Goal: Transaction & Acquisition: Purchase product/service

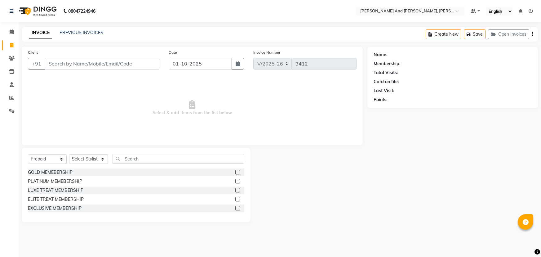
select select "6766"
select select "P"
click at [10, 33] on icon at bounding box center [12, 31] width 4 height 5
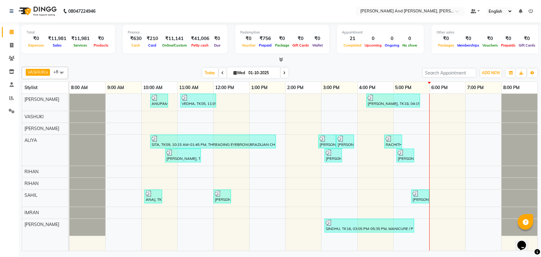
click at [61, 72] on span at bounding box center [61, 73] width 12 height 12
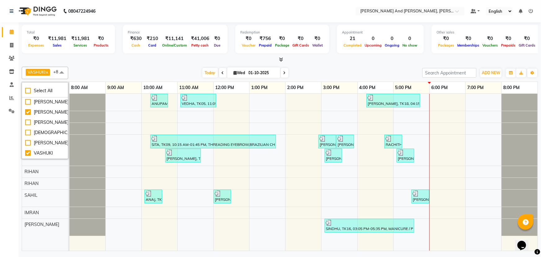
scroll to position [248, 0]
click at [28, 154] on div "[PERSON_NAME]" at bounding box center [45, 153] width 40 height 7
checkbox input "true"
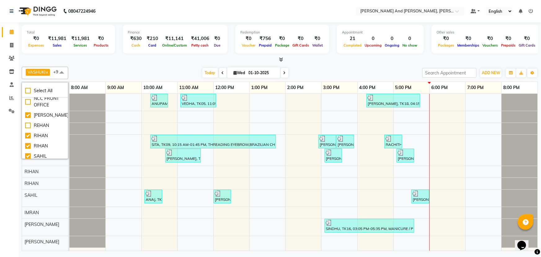
scroll to position [192, 0]
click at [26, 145] on div "[PERSON_NAME]" at bounding box center [45, 148] width 40 height 7
checkbox input "false"
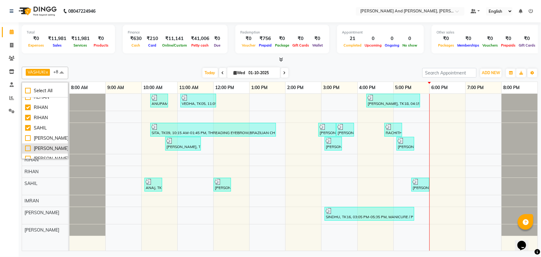
scroll to position [164, 0]
click at [28, 143] on div "RIHAN" at bounding box center [45, 146] width 40 height 7
checkbox input "false"
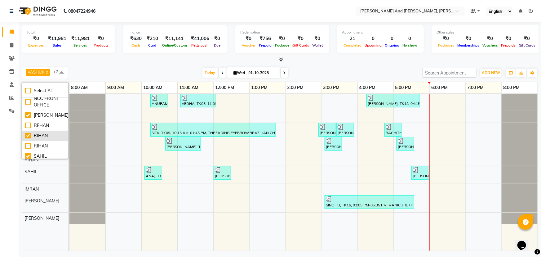
click at [28, 132] on div "RIHAN" at bounding box center [45, 135] width 40 height 7
checkbox input "false"
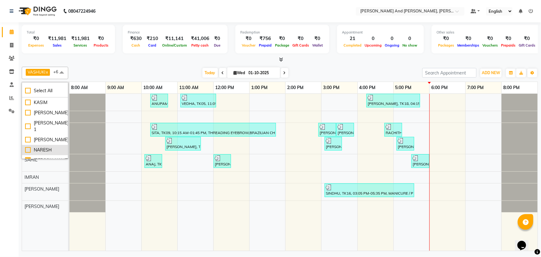
scroll to position [79, 0]
click at [27, 115] on div "KASIM" at bounding box center [45, 115] width 40 height 7
checkbox input "true"
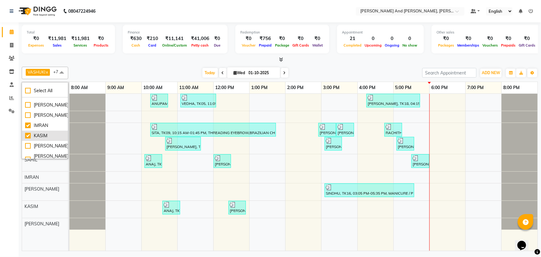
scroll to position [51, 0]
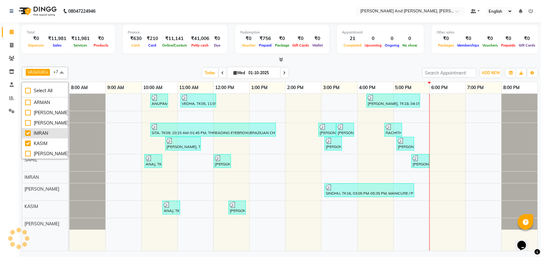
click at [25, 132] on div "IMRAN" at bounding box center [45, 133] width 40 height 7
checkbox input "false"
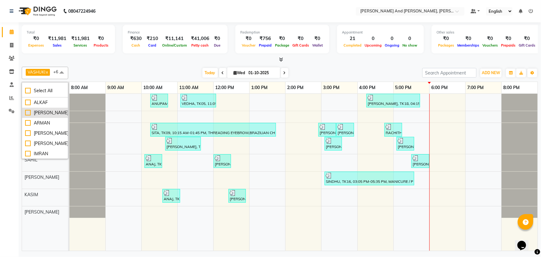
scroll to position [23, 0]
click at [28, 130] on div "ARMAN" at bounding box center [45, 130] width 40 height 7
checkbox input "true"
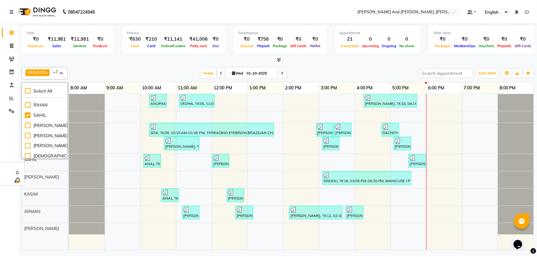
scroll to position [248, 0]
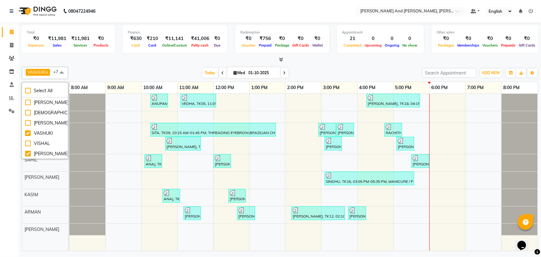
click at [14, 135] on div "Calendar Invoice Clients Inventory Staff Reports Settings Completed InProgress …" at bounding box center [42, 133] width 84 height 230
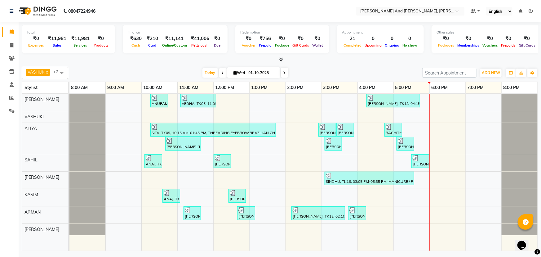
click at [3, 136] on div "Calendar Invoice Clients Inventory Staff Reports Settings Completed InProgress …" at bounding box center [42, 133] width 84 height 230
click at [215, 7] on nav "08047224946 Select Location × [PERSON_NAME] And Guy, Ncc Gachibowli Default Pan…" at bounding box center [270, 11] width 541 height 22
click at [13, 43] on icon at bounding box center [11, 45] width 3 height 5
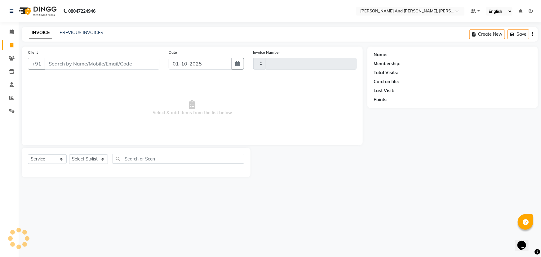
click at [12, 43] on icon at bounding box center [11, 45] width 3 height 5
click at [12, 44] on icon at bounding box center [11, 45] width 3 height 5
select select "service"
select select "6766"
type input "3412"
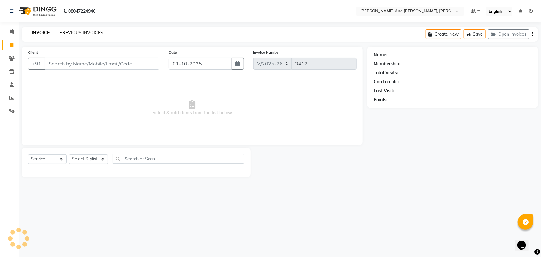
click at [77, 33] on link "PREVIOUS INVOICES" at bounding box center [81, 33] width 44 height 6
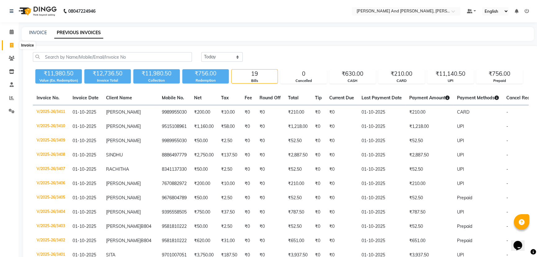
click at [7, 42] on span at bounding box center [11, 45] width 11 height 7
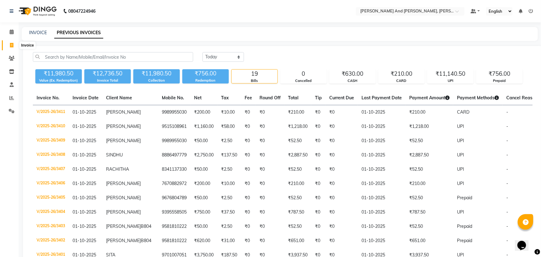
click at [7, 42] on span at bounding box center [11, 45] width 11 height 7
select select "service"
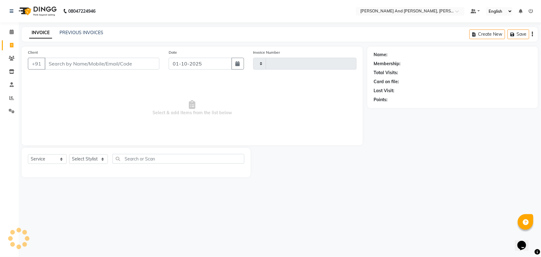
click at [7, 42] on span at bounding box center [11, 45] width 11 height 7
select select "service"
type input "3412"
select select "6766"
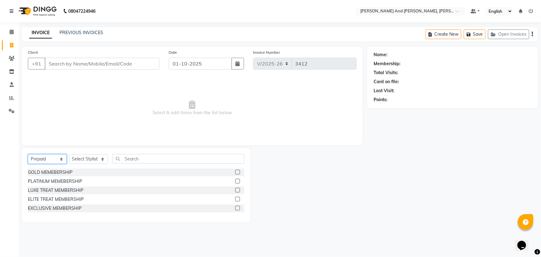
click at [45, 161] on select "Select Service Product Membership Package Voucher Prepaid Gift Card" at bounding box center [47, 159] width 39 height 10
select select "service"
click at [28, 154] on select "Select Service Product Membership Package Voucher Prepaid Gift Card" at bounding box center [47, 159] width 39 height 10
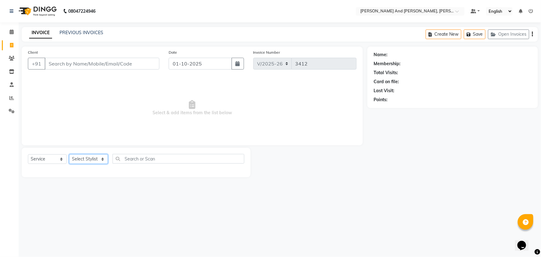
click at [94, 160] on select "Select Stylist ADITI AFREEN 2 [PERSON_NAME] ALKAF [PERSON_NAME] [PERSON_NAME] […" at bounding box center [88, 159] width 39 height 10
select select "77530"
click at [69, 154] on select "Select Stylist ADITI AFREEN 2 [PERSON_NAME] ALKAF [PERSON_NAME] [PERSON_NAME] […" at bounding box center [88, 159] width 39 height 10
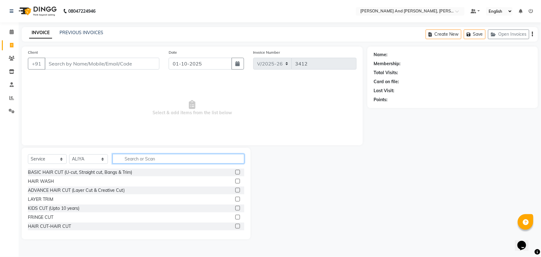
click at [160, 158] on input "text" at bounding box center [178, 159] width 132 height 10
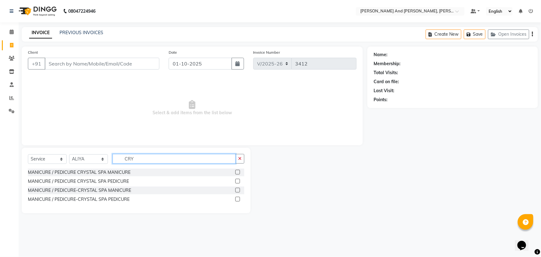
type input "CRY"
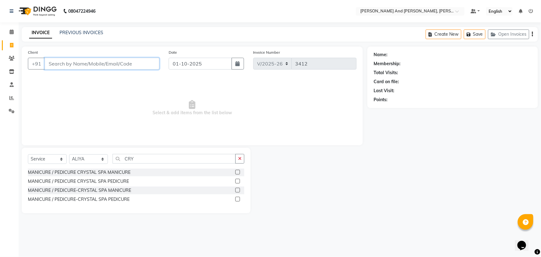
click at [86, 64] on input "Client" at bounding box center [102, 64] width 115 height 12
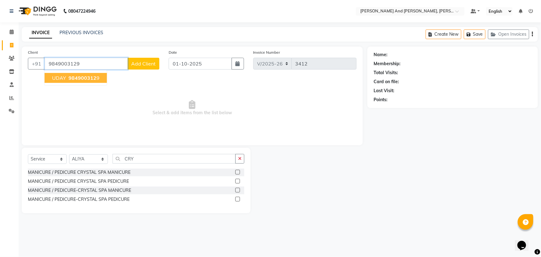
type input "9849003129"
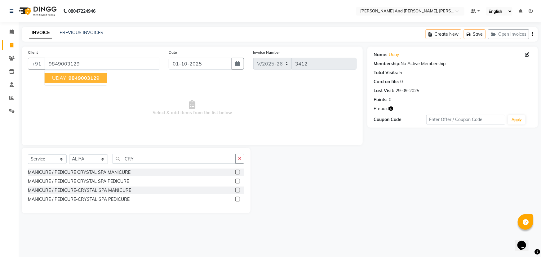
click at [88, 78] on span "984900312" at bounding box center [82, 78] width 28 height 6
click at [238, 198] on label at bounding box center [237, 198] width 5 height 5
click at [238, 198] on input "checkbox" at bounding box center [237, 199] width 4 height 4
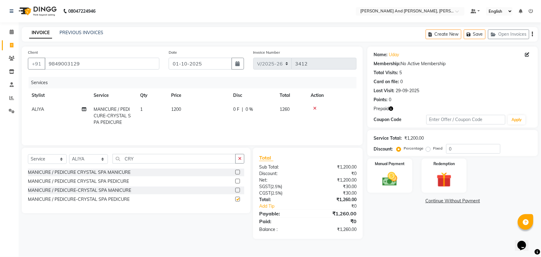
checkbox input "false"
click at [395, 170] on img at bounding box center [389, 179] width 25 height 18
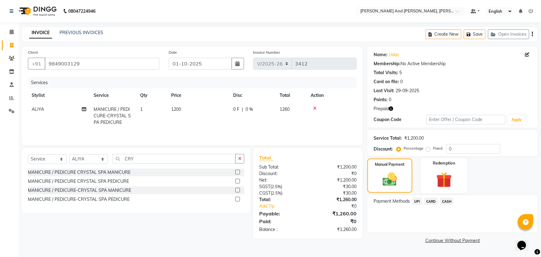
click at [429, 169] on div "Redemption" at bounding box center [443, 176] width 47 height 36
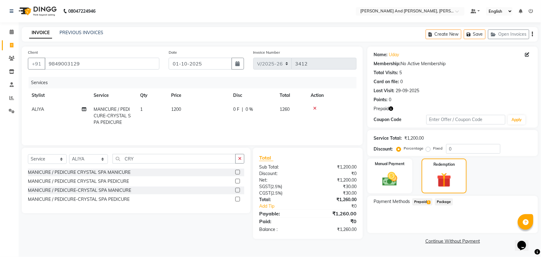
click at [423, 201] on span "Prepaid 1" at bounding box center [422, 201] width 20 height 7
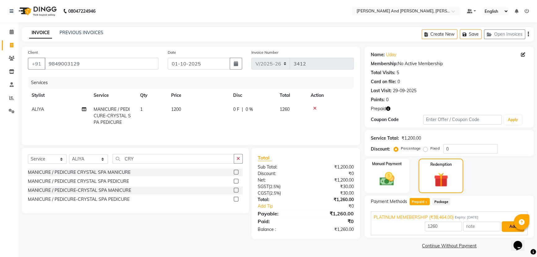
click at [507, 225] on button "Add" at bounding box center [512, 226] width 23 height 11
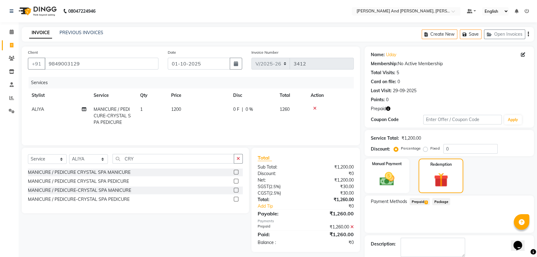
scroll to position [33, 0]
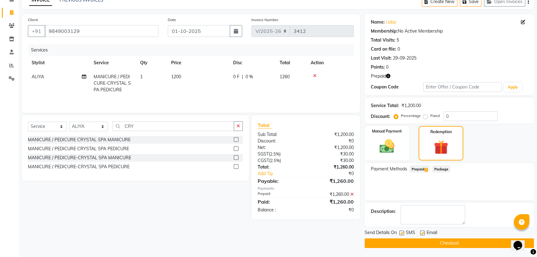
click at [422, 242] on button "Checkout" at bounding box center [448, 243] width 169 height 10
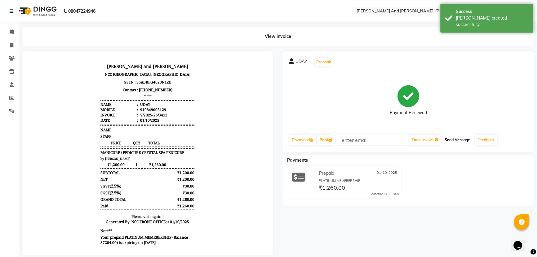
click at [454, 140] on button "Send Message" at bounding box center [457, 139] width 30 height 11
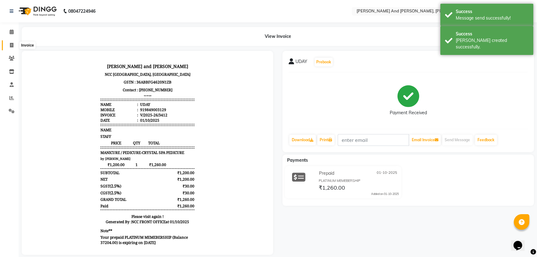
click at [12, 46] on icon at bounding box center [11, 45] width 3 height 5
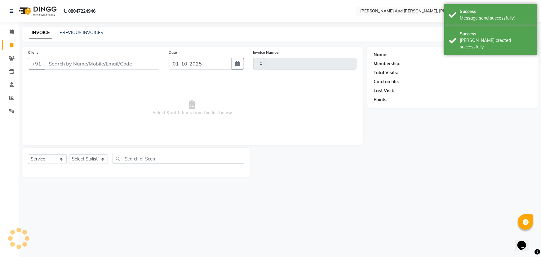
click at [12, 46] on icon at bounding box center [11, 45] width 3 height 5
select select "service"
select select "6766"
type input "3413"
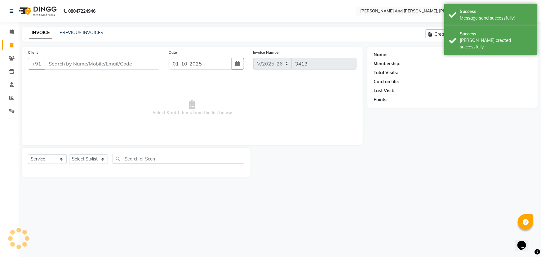
select select "P"
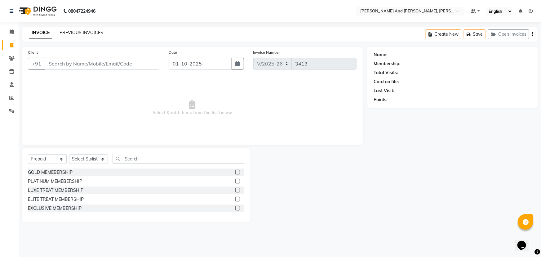
click at [86, 33] on link "PREVIOUS INVOICES" at bounding box center [81, 33] width 44 height 6
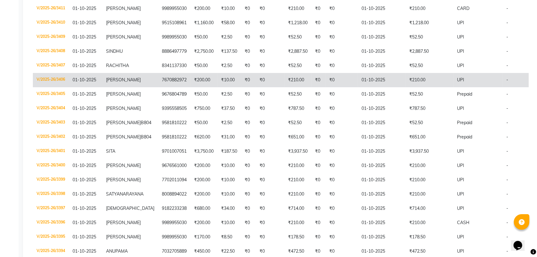
scroll to position [173, 0]
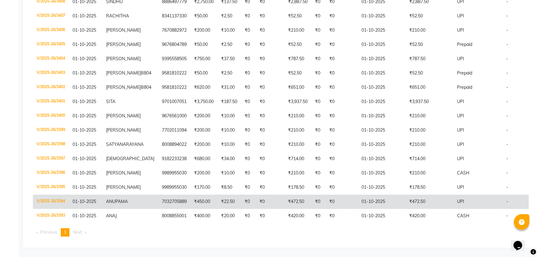
click at [342, 199] on td "₹0" at bounding box center [341, 201] width 32 height 14
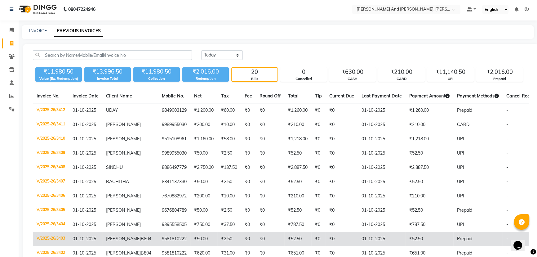
scroll to position [0, 0]
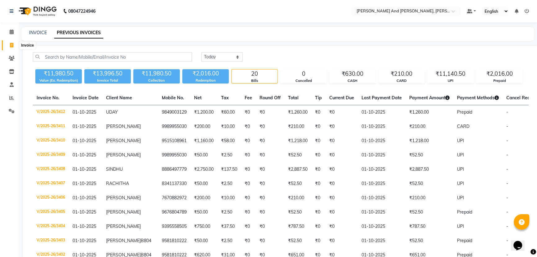
click at [11, 44] on icon at bounding box center [11, 45] width 3 height 5
select select "service"
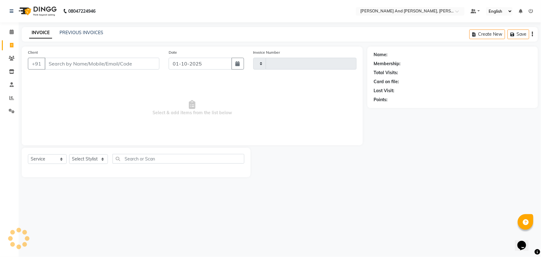
click at [11, 44] on icon at bounding box center [11, 45] width 3 height 5
select select "service"
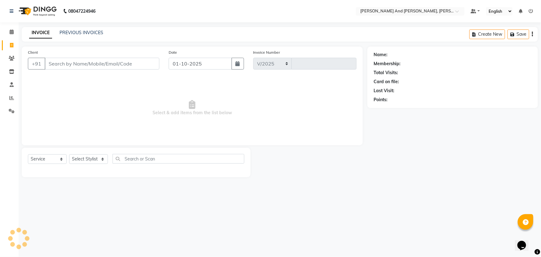
select select "6766"
type input "3413"
click at [77, 33] on link "PREVIOUS INVOICES" at bounding box center [81, 33] width 44 height 6
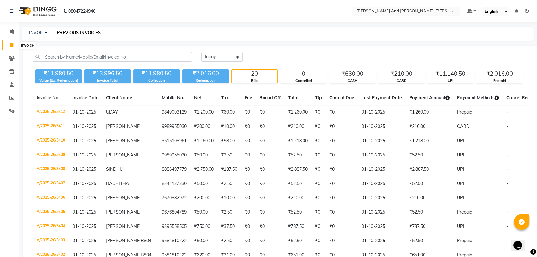
click at [12, 43] on icon at bounding box center [11, 45] width 3 height 5
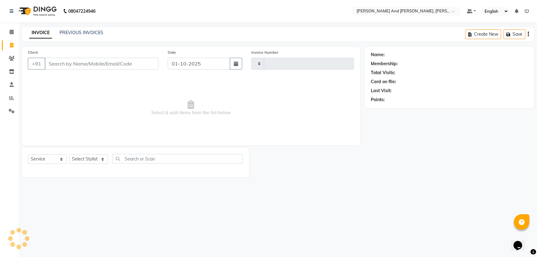
click at [12, 43] on icon at bounding box center [11, 45] width 3 height 5
select select "service"
select select "6766"
type input "3413"
click at [90, 31] on link "PREVIOUS INVOICES" at bounding box center [81, 33] width 44 height 6
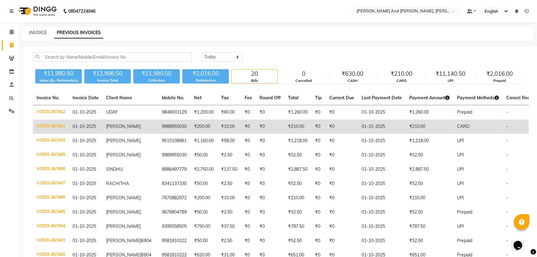
click at [241, 123] on td "₹0" at bounding box center [248, 126] width 15 height 14
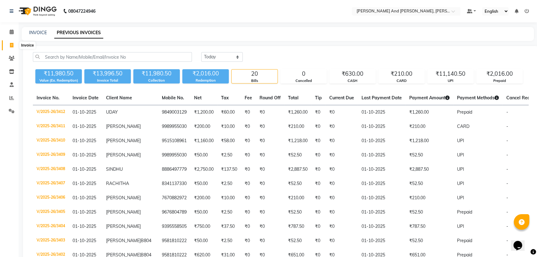
click at [10, 45] on icon at bounding box center [11, 45] width 3 height 5
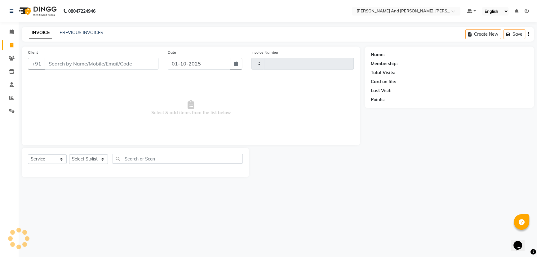
click at [10, 45] on icon at bounding box center [11, 45] width 3 height 5
select select "service"
type input "3413"
select select "6766"
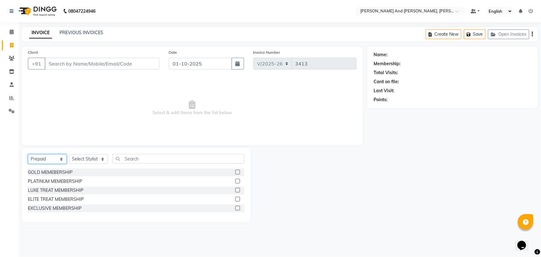
click at [54, 159] on select "Select Service Product Membership Package Voucher Prepaid Gift Card" at bounding box center [47, 159] width 39 height 10
select select "service"
click at [28, 154] on select "Select Service Product Membership Package Voucher Prepaid Gift Card" at bounding box center [47, 159] width 39 height 10
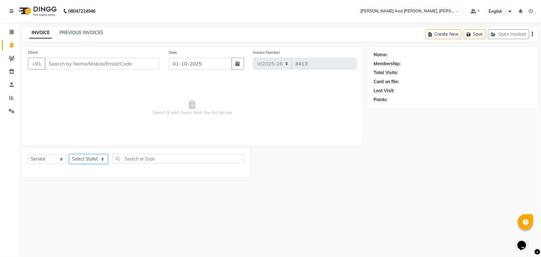
click at [94, 157] on select "Select Stylist ADITI AFREEN 2 [PERSON_NAME] ALKAF [PERSON_NAME] [PERSON_NAME] […" at bounding box center [88, 159] width 39 height 10
select select "90778"
click at [69, 154] on select "Select Stylist ADITI AFREEN 2 [PERSON_NAME] ALKAF [PERSON_NAME] [PERSON_NAME] […" at bounding box center [88, 159] width 39 height 10
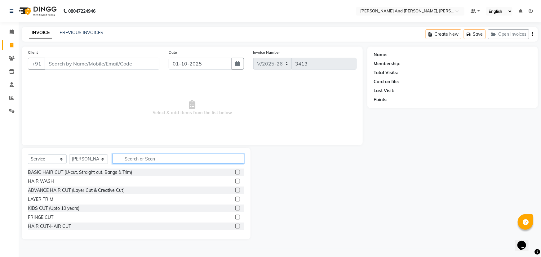
drag, startPoint x: 161, startPoint y: 161, endPoint x: 167, endPoint y: 160, distance: 6.2
click at [163, 161] on input "text" at bounding box center [178, 159] width 132 height 10
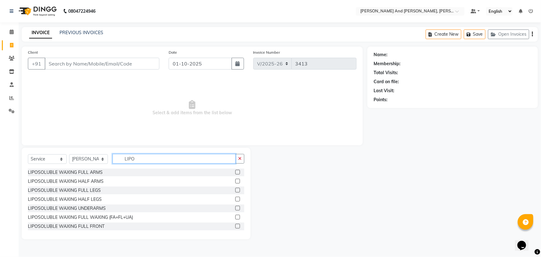
type input "LIPO"
click at [235, 172] on label at bounding box center [237, 171] width 5 height 5
click at [235, 172] on input "checkbox" at bounding box center [237, 172] width 4 height 4
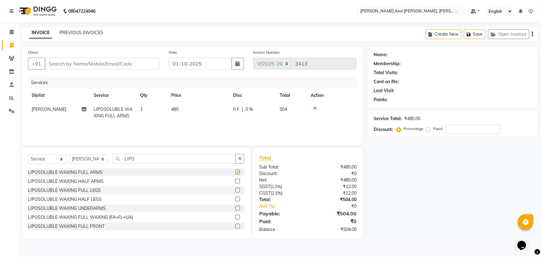
checkbox input "false"
click at [235, 198] on label at bounding box center [237, 198] width 5 height 5
click at [235, 198] on input "checkbox" at bounding box center [237, 199] width 4 height 4
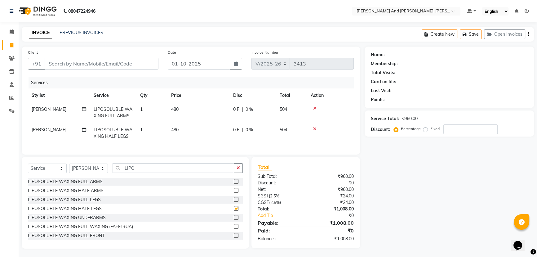
checkbox input "false"
click at [234, 219] on label at bounding box center [236, 217] width 5 height 5
click at [234, 219] on input "checkbox" at bounding box center [236, 217] width 4 height 4
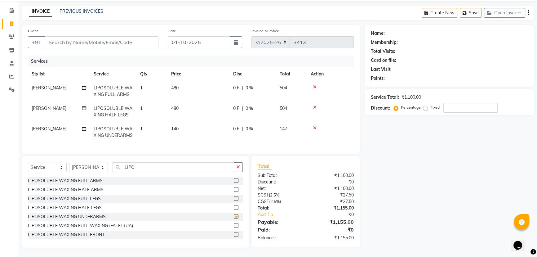
checkbox input "false"
click at [120, 36] on input "Client" at bounding box center [102, 42] width 114 height 12
type input "P"
type input "0"
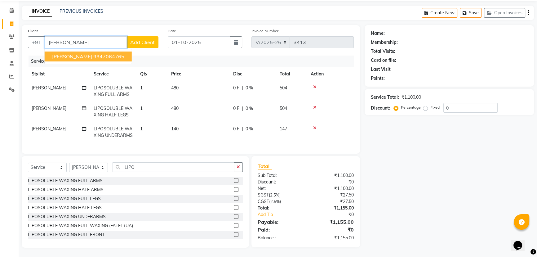
click at [110, 53] on ngb-highlight "9347064765" at bounding box center [108, 56] width 31 height 6
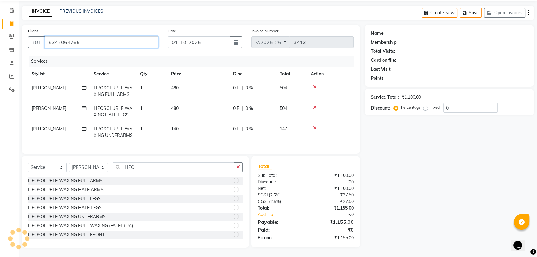
type input "9347064765"
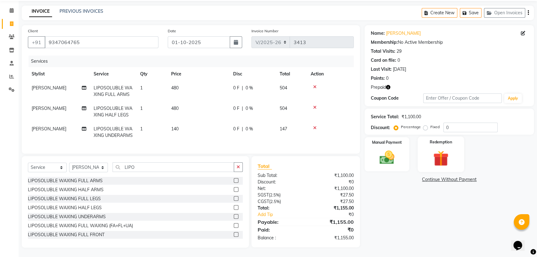
click at [428, 136] on div "Redemption" at bounding box center [440, 153] width 46 height 35
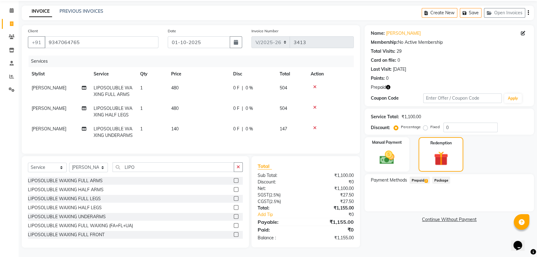
click at [418, 176] on span "Prepaid 2" at bounding box center [419, 179] width 20 height 7
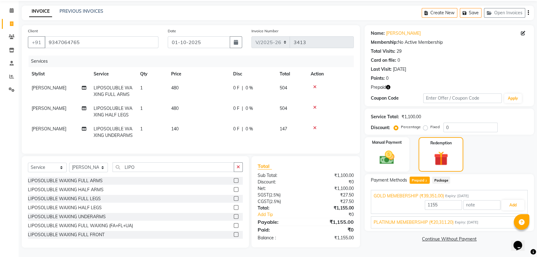
click at [499, 219] on div "PLATINUM MEMEBERSHIP (₹20,311.20) Expiry: [DATE]" at bounding box center [448, 222] width 151 height 7
click at [515, 214] on button "Add" at bounding box center [512, 219] width 23 height 11
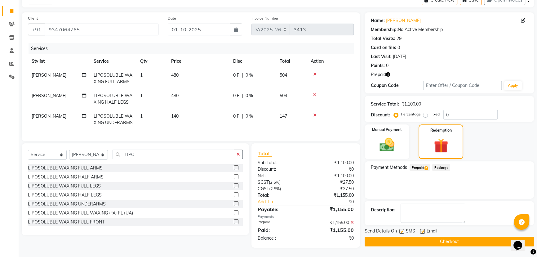
scroll to position [45, 0]
click at [416, 236] on button "Checkout" at bounding box center [448, 241] width 169 height 10
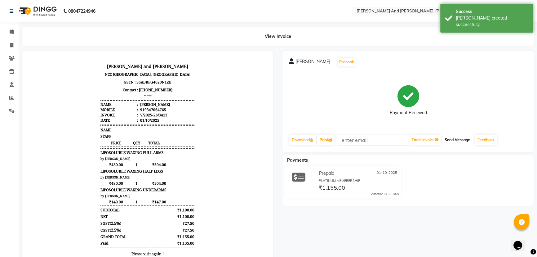
click at [454, 138] on button "Send Message" at bounding box center [457, 139] width 30 height 11
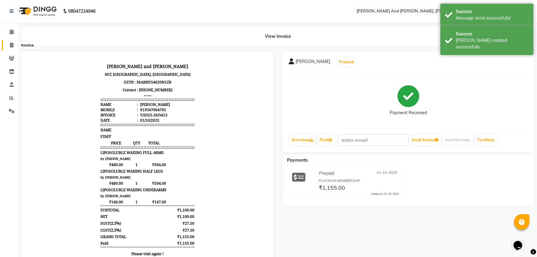
click at [9, 44] on span at bounding box center [11, 45] width 11 height 7
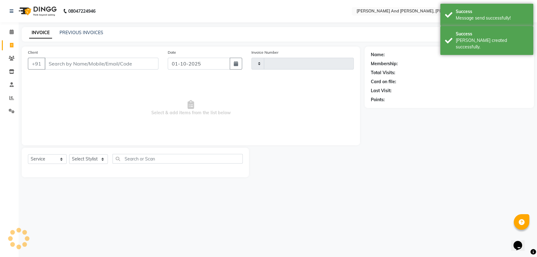
click at [9, 44] on span at bounding box center [11, 45] width 11 height 7
select select "service"
type input "3414"
select select "6766"
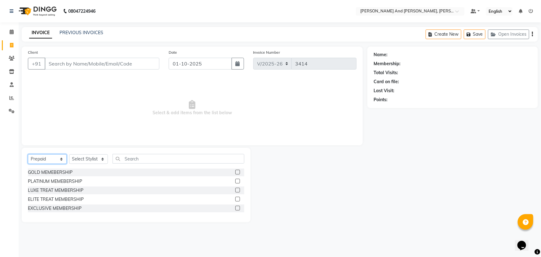
click at [43, 160] on select "Select Service Product Membership Package Voucher Prepaid Gift Card" at bounding box center [47, 159] width 39 height 10
select select "service"
click at [28, 154] on select "Select Service Product Membership Package Voucher Prepaid Gift Card" at bounding box center [47, 159] width 39 height 10
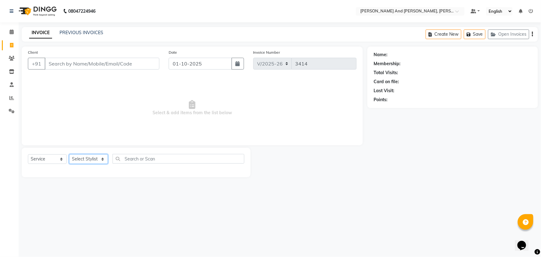
click at [97, 158] on select "Select Stylist ADITI AFREEN 2 [PERSON_NAME] ALKAF [PERSON_NAME] [PERSON_NAME] […" at bounding box center [88, 159] width 39 height 10
select select "92928"
click at [69, 154] on select "Select Stylist ADITI AFREEN 2 [PERSON_NAME] ALKAF [PERSON_NAME] [PERSON_NAME] […" at bounding box center [88, 159] width 39 height 10
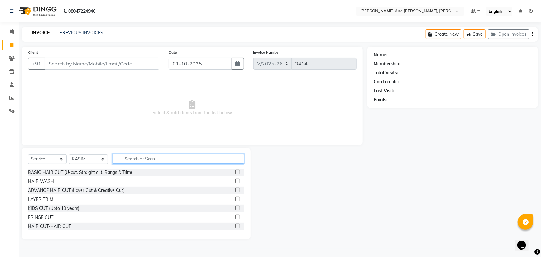
click at [144, 158] on input "text" at bounding box center [178, 159] width 132 height 10
type input "HAIR"
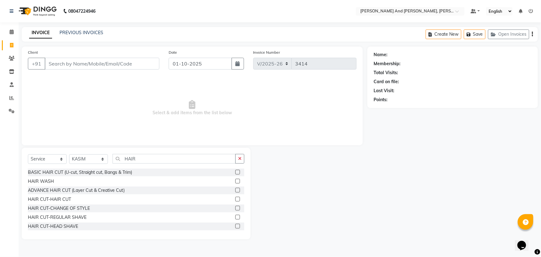
click at [235, 199] on label at bounding box center [237, 198] width 5 height 5
click at [235, 199] on input "checkbox" at bounding box center [237, 199] width 4 height 4
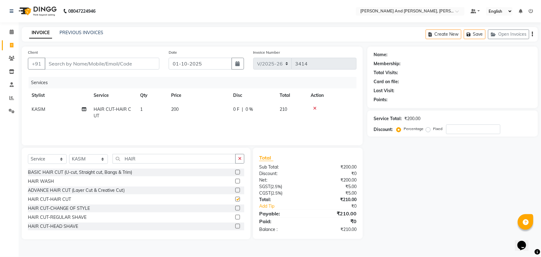
checkbox input "false"
drag, startPoint x: 110, startPoint y: 164, endPoint x: 99, endPoint y: 166, distance: 11.7
click at [99, 166] on div "Select Service Product Membership Package Voucher Prepaid Gift Card Select Styl…" at bounding box center [136, 161] width 216 height 15
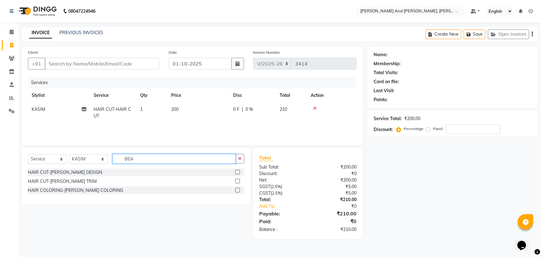
type input "BEA"
click at [237, 170] on label at bounding box center [237, 171] width 5 height 5
click at [237, 170] on input "checkbox" at bounding box center [237, 172] width 4 height 4
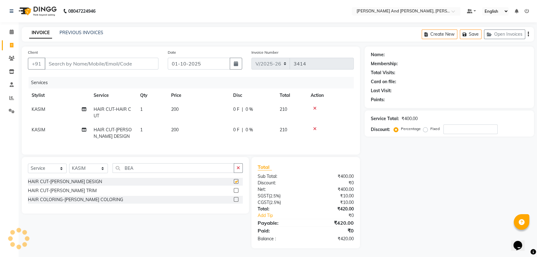
checkbox input "false"
drag, startPoint x: 139, startPoint y: 173, endPoint x: 74, endPoint y: 178, distance: 65.6
click at [74, 178] on div "Select Service Product Membership Package Voucher Prepaid Gift Card Select Styl…" at bounding box center [135, 170] width 215 height 15
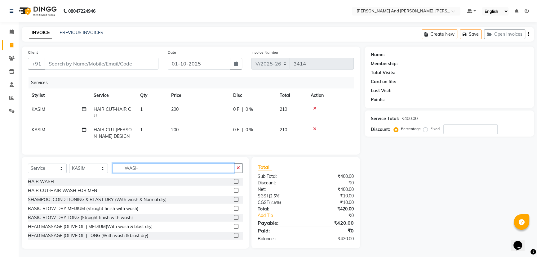
type input "WASH"
click at [234, 183] on label at bounding box center [236, 181] width 5 height 5
click at [234, 183] on input "checkbox" at bounding box center [236, 181] width 4 height 4
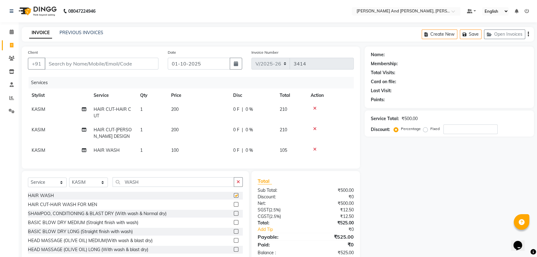
checkbox input "false"
click at [128, 64] on input "Client" at bounding box center [102, 64] width 114 height 12
type input "9"
type input "0"
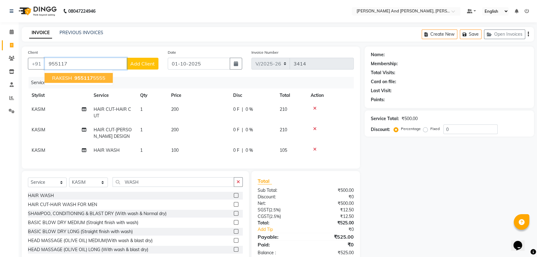
click at [102, 79] on ngb-highlight "955117 5555" at bounding box center [89, 78] width 32 height 6
type input "9551175555"
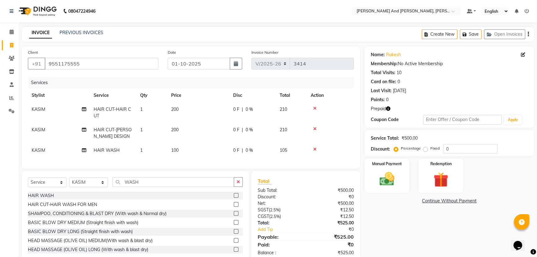
click at [389, 109] on icon "button" at bounding box center [388, 108] width 4 height 4
click at [394, 214] on div "Name: Rakesh Membership: No Active Membership Total Visits: 10 Card on file: 0 …" at bounding box center [451, 154] width 174 height 216
click at [390, 109] on icon "button" at bounding box center [388, 108] width 4 height 4
click at [390, 218] on div "Name: Rakesh Membership: No Active Membership Total Visits: 10 Card on file: 0 …" at bounding box center [451, 154] width 174 height 216
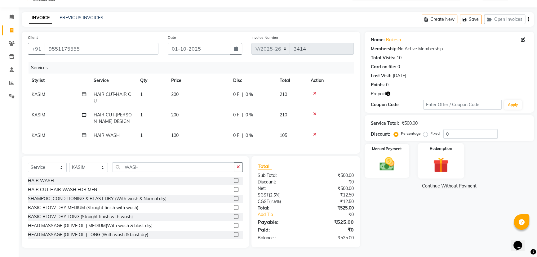
click at [435, 156] on img at bounding box center [440, 164] width 25 height 19
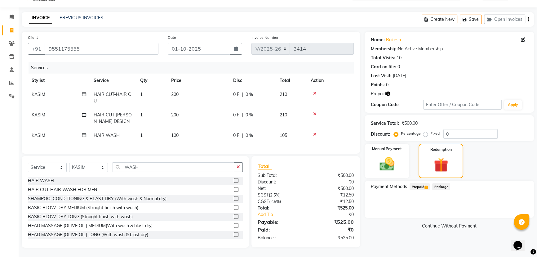
click at [419, 183] on span "Prepaid 1" at bounding box center [419, 186] width 20 height 7
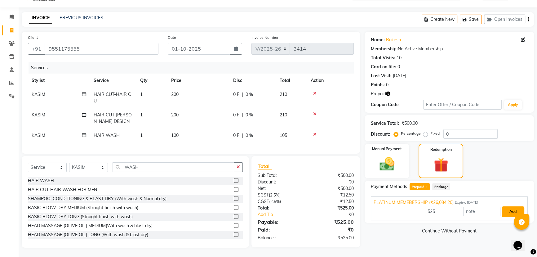
click at [507, 209] on button "Add" at bounding box center [512, 211] width 23 height 11
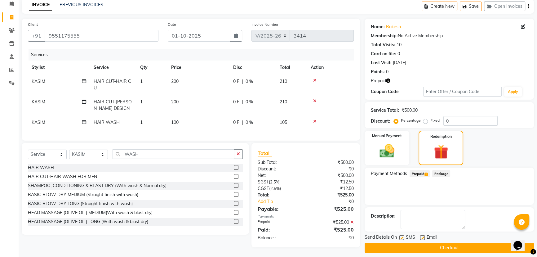
scroll to position [33, 0]
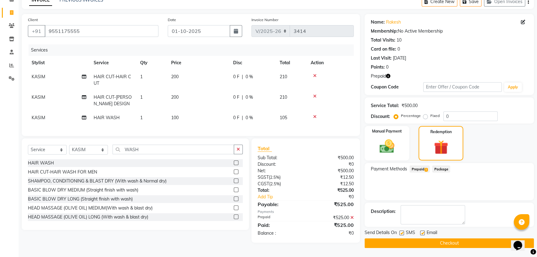
click at [419, 239] on button "Checkout" at bounding box center [448, 243] width 169 height 10
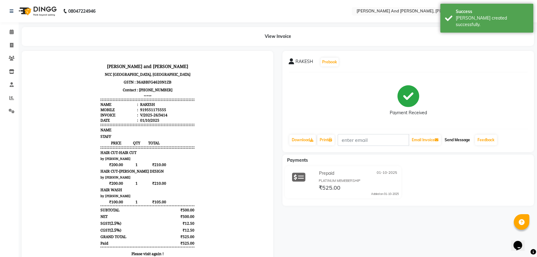
click at [459, 134] on button "Send Message" at bounding box center [457, 139] width 30 height 11
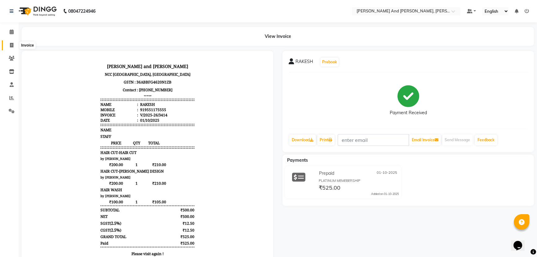
click at [12, 46] on icon at bounding box center [11, 45] width 3 height 5
select select "service"
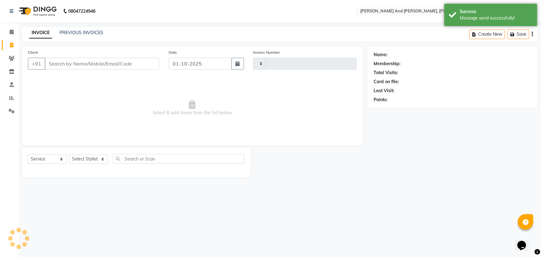
click at [12, 46] on icon at bounding box center [11, 45] width 3 height 5
select select "service"
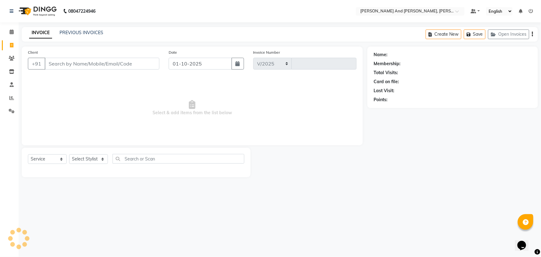
select select "6766"
type input "3415"
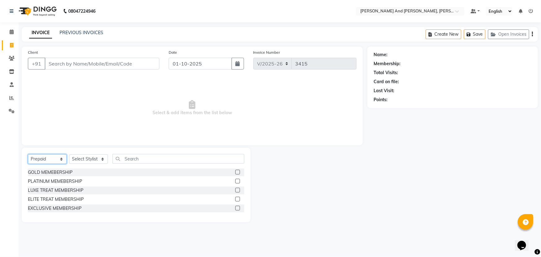
drag, startPoint x: 47, startPoint y: 157, endPoint x: 46, endPoint y: 164, distance: 6.3
click at [47, 158] on select "Select Service Product Membership Package Voucher Prepaid Gift Card" at bounding box center [47, 159] width 39 height 10
click at [28, 154] on select "Select Service Product Membership Package Voucher Prepaid Gift Card" at bounding box center [47, 159] width 39 height 10
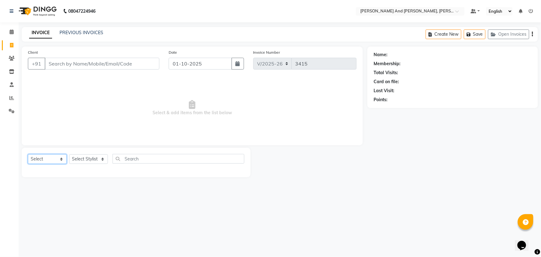
drag, startPoint x: 47, startPoint y: 156, endPoint x: 46, endPoint y: 163, distance: 6.9
click at [47, 158] on select "Select Service Product Membership Package Voucher Prepaid Gift Card" at bounding box center [47, 159] width 39 height 10
select select "service"
click at [28, 154] on select "Select Service Product Membership Package Voucher Prepaid Gift Card" at bounding box center [47, 159] width 39 height 10
click at [116, 64] on input "Client" at bounding box center [102, 64] width 115 height 12
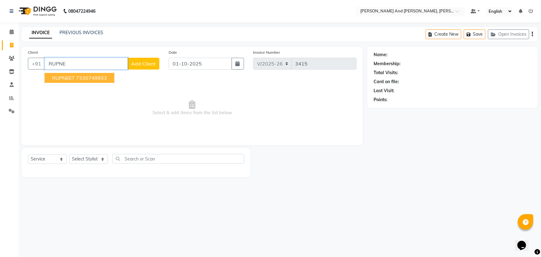
click at [96, 77] on ngb-highlight "7330749933" at bounding box center [91, 78] width 31 height 6
type input "7330749933"
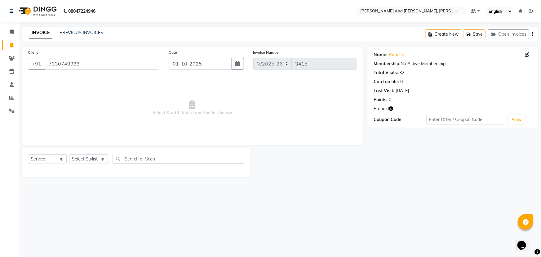
click at [390, 109] on icon "button" at bounding box center [391, 108] width 4 height 4
click at [382, 169] on div "Name: Rupneet Membership: No Active Membership Total Visits: 32 Card on file: 0…" at bounding box center [454, 111] width 175 height 130
drag, startPoint x: 49, startPoint y: 159, endPoint x: 47, endPoint y: 162, distance: 3.9
click at [49, 159] on select "Select Service Product Membership Package Voucher Prepaid Gift Card" at bounding box center [47, 159] width 39 height 10
click at [28, 154] on select "Select Service Product Membership Package Voucher Prepaid Gift Card" at bounding box center [47, 159] width 39 height 10
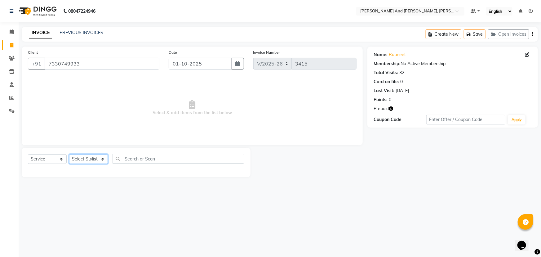
click at [88, 158] on select "Select Stylist ADITI AFREEN 2 [PERSON_NAME] ALKAF [PERSON_NAME] [PERSON_NAME] […" at bounding box center [88, 159] width 39 height 10
select select "71835"
click at [69, 154] on select "Select Stylist ADITI AFREEN 2 [PERSON_NAME] ALKAF [PERSON_NAME] [PERSON_NAME] […" at bounding box center [88, 159] width 39 height 10
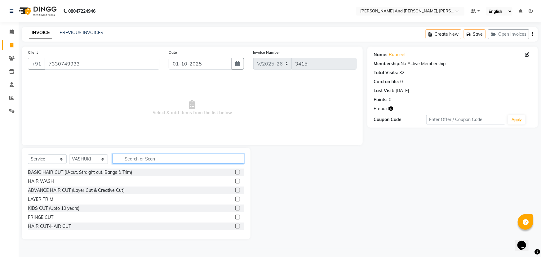
click at [159, 158] on input "text" at bounding box center [178, 159] width 132 height 10
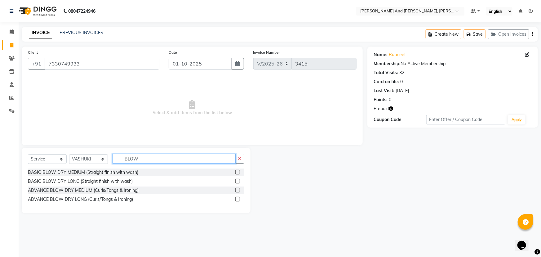
type input "BLOW"
click at [236, 198] on label at bounding box center [237, 198] width 5 height 5
click at [236, 198] on input "checkbox" at bounding box center [237, 199] width 4 height 4
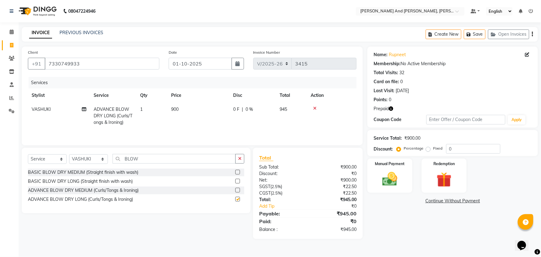
checkbox input "false"
drag, startPoint x: 190, startPoint y: 107, endPoint x: 194, endPoint y: 109, distance: 4.8
click at [190, 107] on td "900" at bounding box center [198, 115] width 62 height 27
select select "71835"
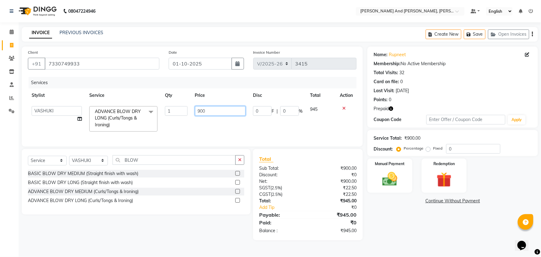
click at [225, 109] on input "900" at bounding box center [220, 111] width 51 height 10
type input "9"
type input "1300"
click at [224, 123] on td "1300" at bounding box center [220, 118] width 58 height 33
select select "71835"
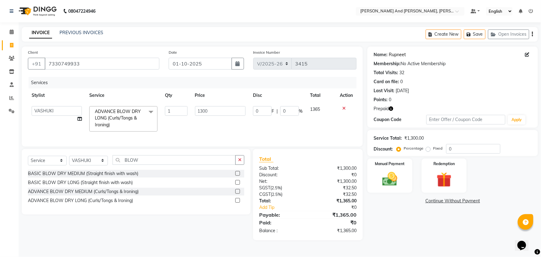
click at [399, 55] on link "Rupneet" at bounding box center [397, 54] width 17 height 7
click at [218, 112] on input "1300" at bounding box center [220, 111] width 51 height 10
type input "1"
type input "1200"
click at [234, 127] on tr "ADITI AFREEN 2 ALIYA ALKAF [PERSON_NAME] [PERSON_NAME] [PERSON_NAME] [PERSON_NA…" at bounding box center [192, 118] width 328 height 33
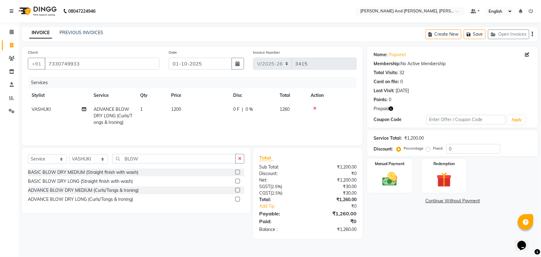
click at [222, 30] on div "INVOICE PREVIOUS INVOICES Create New Save Open Invoices" at bounding box center [280, 34] width 516 height 15
click at [280, 34] on div "INVOICE PREVIOUS INVOICES Create New Save Open Invoices" at bounding box center [280, 34] width 516 height 15
click at [436, 172] on img at bounding box center [443, 180] width 25 height 20
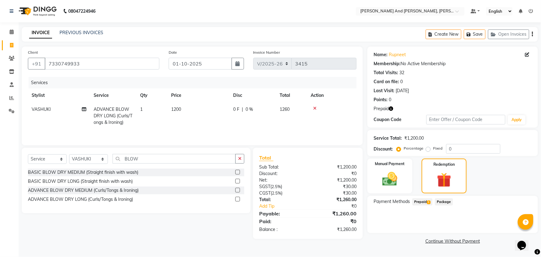
click at [421, 202] on span "Prepaid 1" at bounding box center [422, 201] width 20 height 7
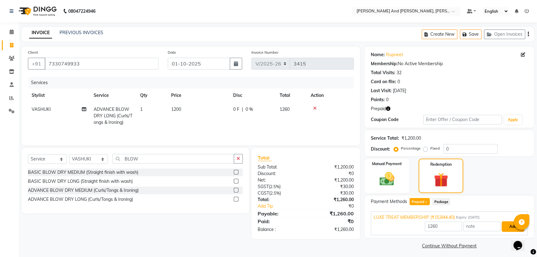
click at [507, 226] on button "Add" at bounding box center [512, 226] width 23 height 11
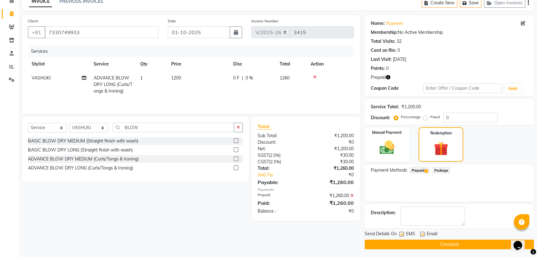
scroll to position [33, 0]
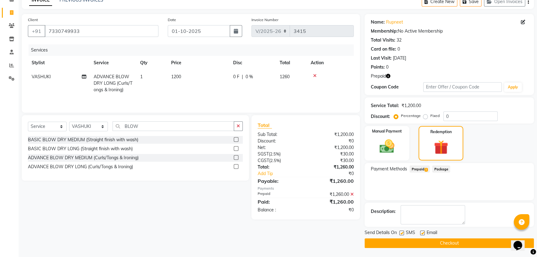
click at [448, 240] on button "Checkout" at bounding box center [448, 243] width 169 height 10
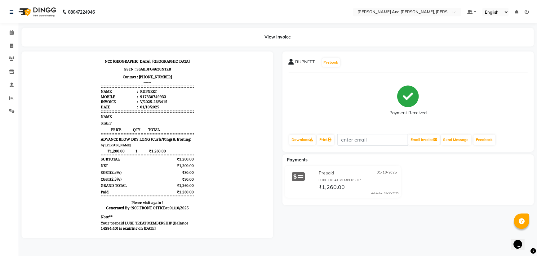
scroll to position [21, 0]
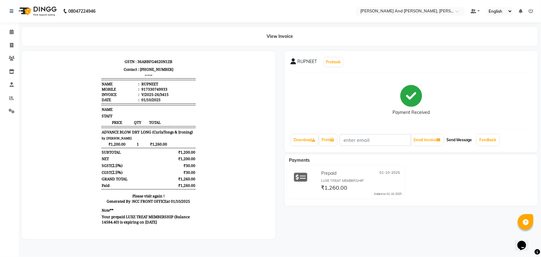
click at [458, 139] on button "Send Message" at bounding box center [459, 139] width 30 height 11
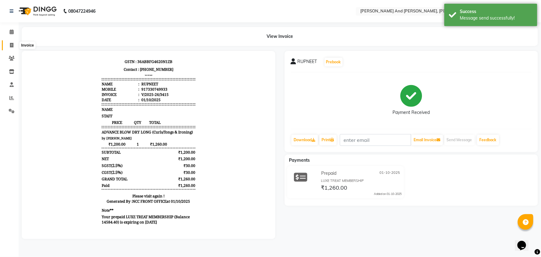
click at [12, 43] on icon at bounding box center [11, 45] width 3 height 5
select select "service"
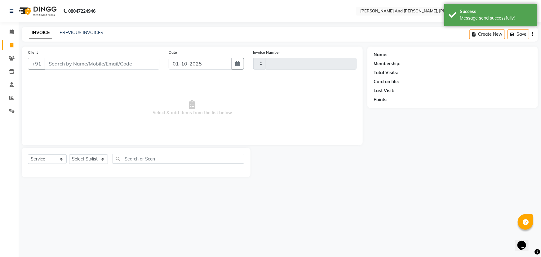
click at [12, 43] on icon at bounding box center [11, 45] width 3 height 5
select select "service"
type input "3416"
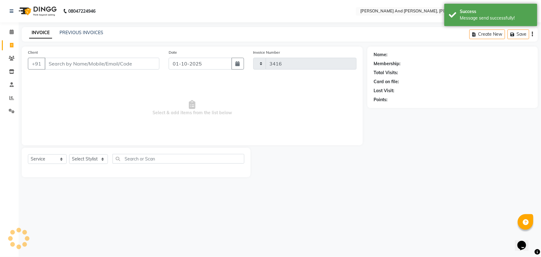
select select "6766"
select select "P"
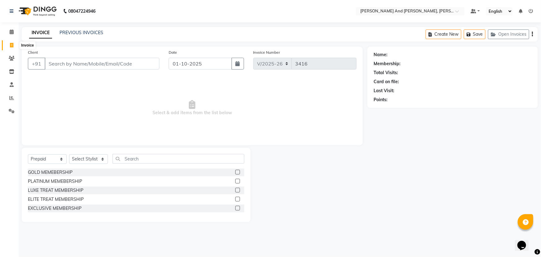
click at [11, 45] on icon at bounding box center [11, 45] width 3 height 5
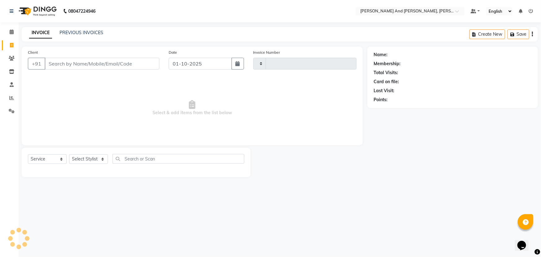
click at [11, 45] on icon at bounding box center [11, 45] width 3 height 5
select select "service"
type input "3416"
select select "6766"
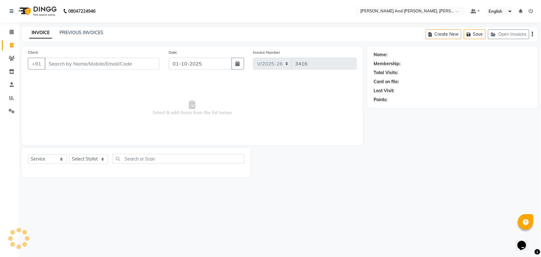
select select "P"
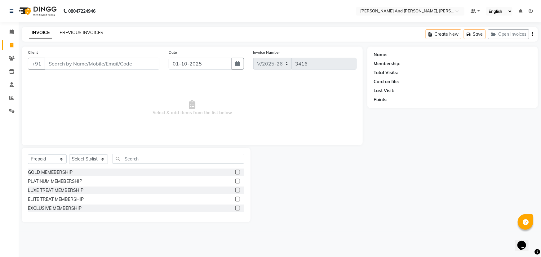
click at [81, 35] on link "PREVIOUS INVOICES" at bounding box center [81, 33] width 44 height 6
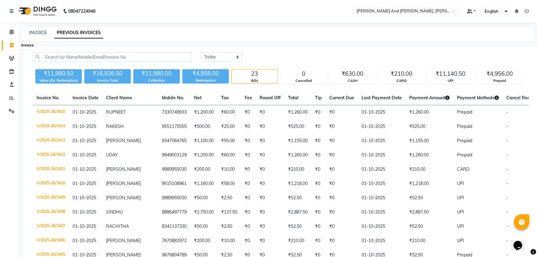
click at [12, 46] on icon at bounding box center [11, 45] width 3 height 5
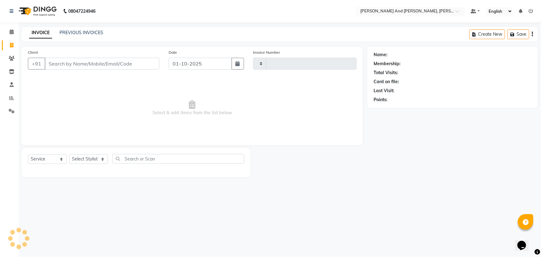
click at [12, 46] on icon at bounding box center [11, 45] width 3 height 5
select select "service"
select select "6766"
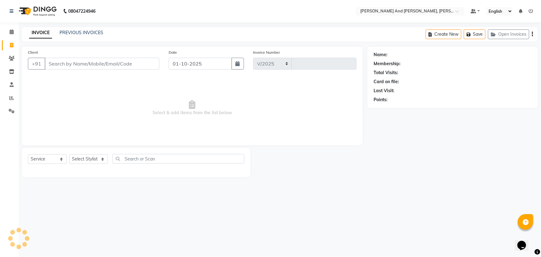
type input "3416"
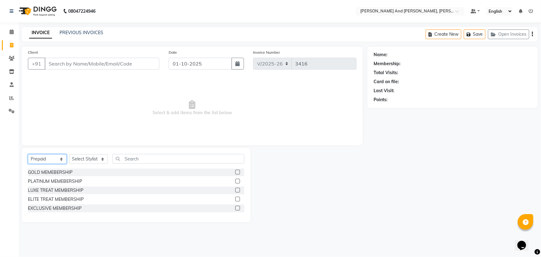
click at [50, 157] on select "Select Service Product Membership Package Voucher Prepaid Gift Card" at bounding box center [47, 159] width 39 height 10
select select "service"
click at [28, 154] on select "Select Service Product Membership Package Voucher Prepaid Gift Card" at bounding box center [47, 159] width 39 height 10
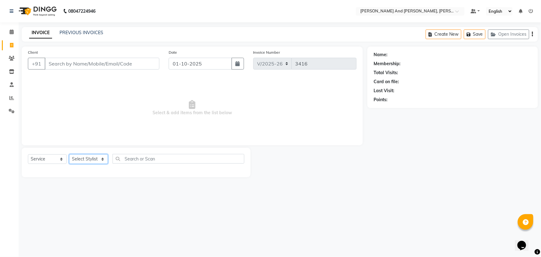
click at [87, 158] on select "Select Stylist ADITI AFREEN 2 [PERSON_NAME] ALKAF [PERSON_NAME] [PERSON_NAME] […" at bounding box center [88, 159] width 39 height 10
select select "87929"
click at [69, 154] on select "Select Stylist ADITI AFREEN 2 [PERSON_NAME] ALKAF [PERSON_NAME] [PERSON_NAME] […" at bounding box center [88, 159] width 39 height 10
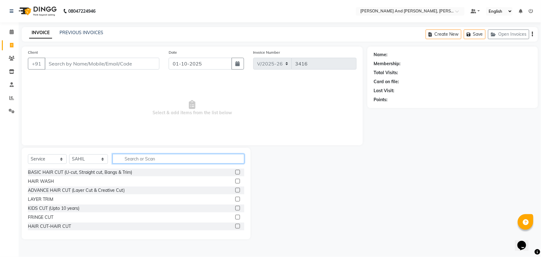
click at [157, 158] on input "text" at bounding box center [178, 159] width 132 height 10
type input "HAIR"
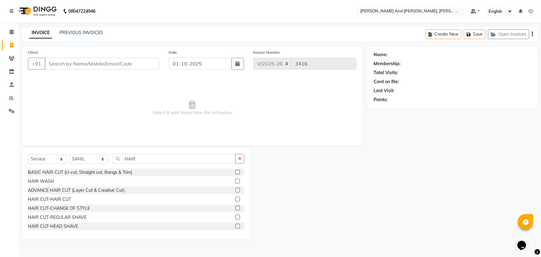
click at [235, 198] on label at bounding box center [237, 198] width 5 height 5
click at [235, 198] on input "checkbox" at bounding box center [237, 199] width 4 height 4
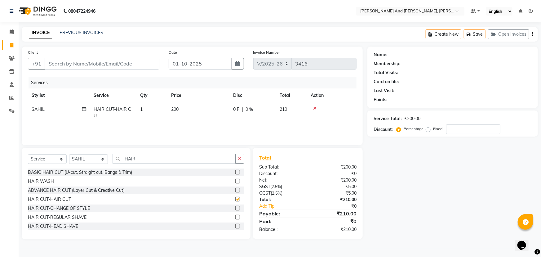
checkbox input "false"
click at [153, 158] on input "HAIR" at bounding box center [173, 159] width 123 height 10
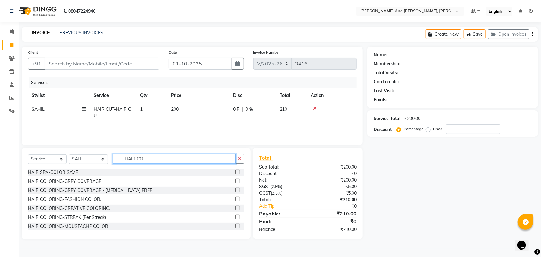
type input "HAIR COL"
click at [235, 180] on label at bounding box center [237, 180] width 5 height 5
click at [235, 180] on input "checkbox" at bounding box center [237, 181] width 4 height 4
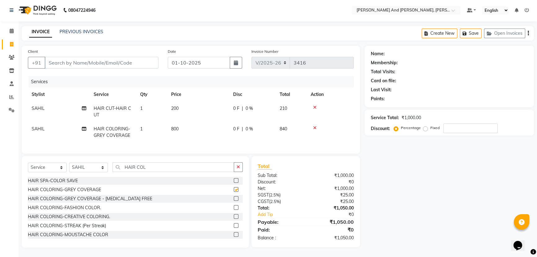
checkbox input "false"
click at [94, 58] on input "Client" at bounding box center [102, 63] width 114 height 12
type input "M"
type input "0"
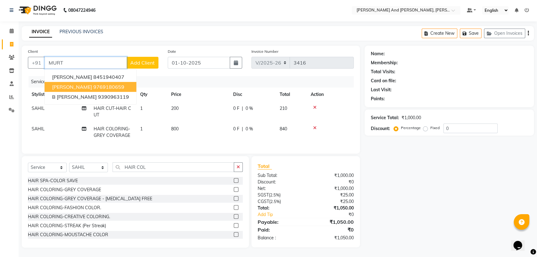
click at [98, 84] on ngb-highlight "9769180659" at bounding box center [108, 87] width 31 height 6
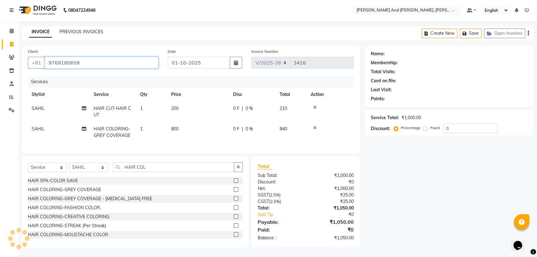
type input "9769180659"
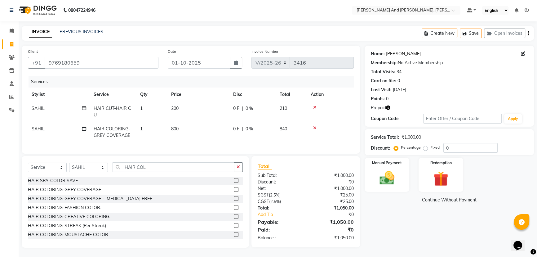
click at [393, 51] on link "[PERSON_NAME]" at bounding box center [403, 54] width 35 height 7
click at [184, 126] on td "800" at bounding box center [198, 132] width 62 height 20
select select "87929"
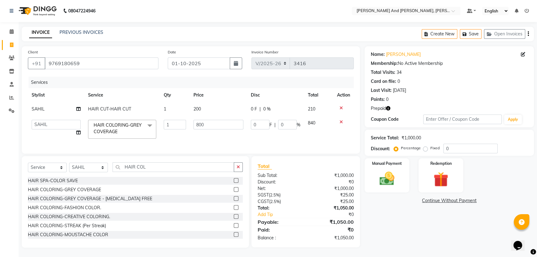
scroll to position [4, 0]
click at [222, 120] on input "800" at bounding box center [218, 125] width 50 height 10
type input "8"
type input "1000"
click at [380, 228] on div "Name: [PERSON_NAME] Membership: No Active Membership Total Visits: 34 Card on f…" at bounding box center [451, 146] width 174 height 201
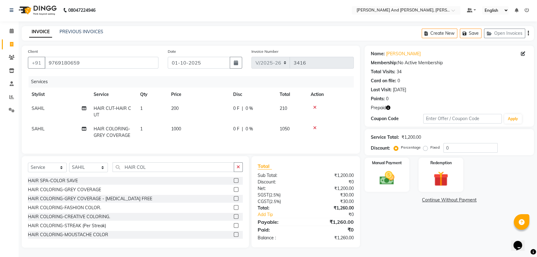
scroll to position [5, 0]
click at [430, 169] on img at bounding box center [440, 178] width 25 height 19
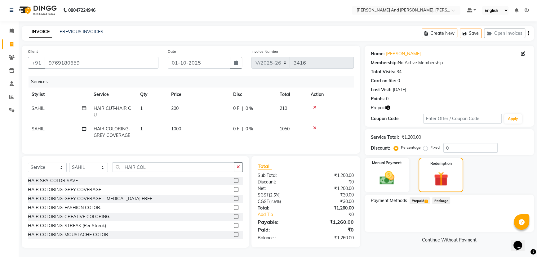
click at [418, 197] on span "Prepaid 1" at bounding box center [419, 200] width 20 height 7
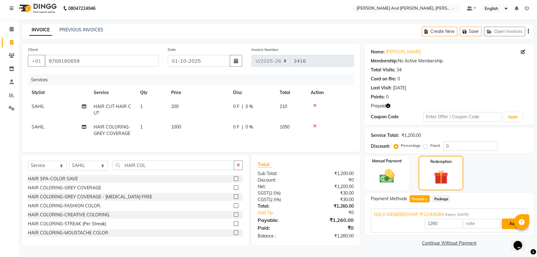
click at [512, 222] on button "Add" at bounding box center [512, 223] width 23 height 11
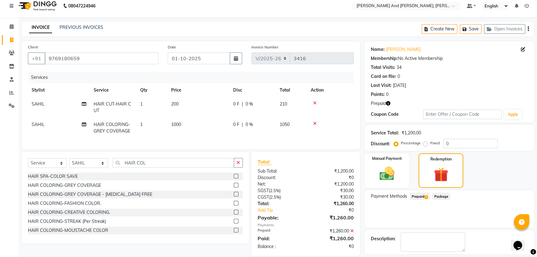
scroll to position [33, 0]
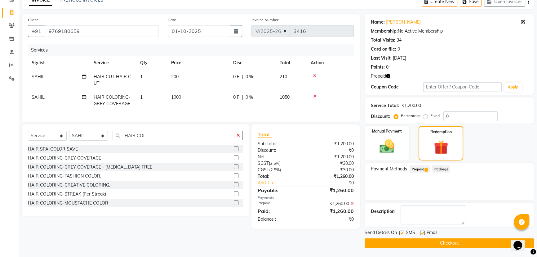
click at [427, 241] on button "Checkout" at bounding box center [448, 243] width 169 height 10
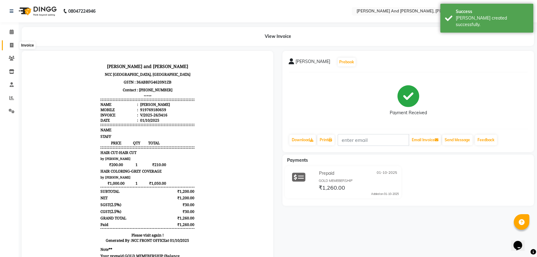
click at [11, 43] on icon at bounding box center [11, 45] width 3 height 5
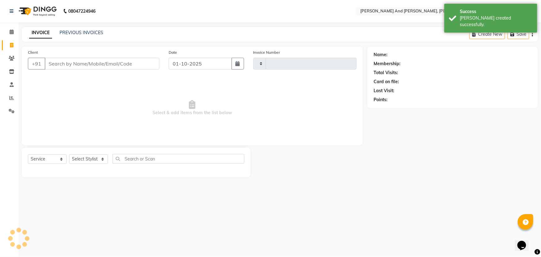
click at [11, 43] on icon at bounding box center [11, 45] width 3 height 5
select select "service"
type input "3417"
select select "6766"
click at [87, 33] on link "PREVIOUS INVOICES" at bounding box center [81, 33] width 44 height 6
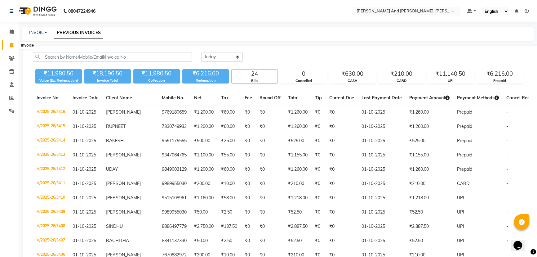
click at [9, 46] on span at bounding box center [11, 45] width 11 height 7
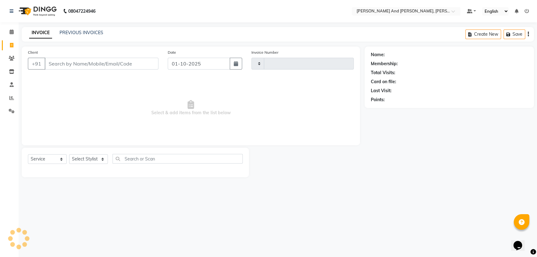
click at [9, 46] on span at bounding box center [11, 45] width 11 height 7
select select "6766"
select select "service"
click at [87, 31] on link "PREVIOUS INVOICES" at bounding box center [81, 33] width 44 height 6
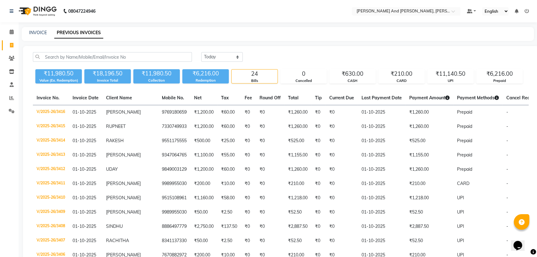
click at [525, 11] on icon at bounding box center [526, 11] width 4 height 4
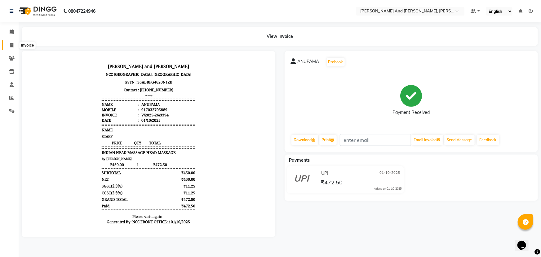
click at [8, 47] on span at bounding box center [11, 45] width 11 height 7
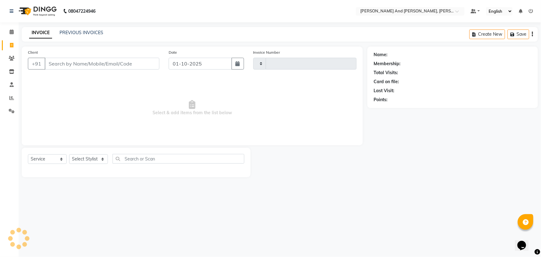
click at [8, 47] on span at bounding box center [11, 45] width 11 height 7
select select "service"
type input "3413"
select select "6766"
select select "P"
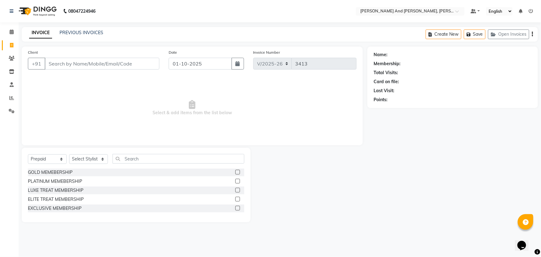
click at [79, 36] on div "PREVIOUS INVOICES" at bounding box center [81, 32] width 44 height 7
click at [85, 34] on link "PREVIOUS INVOICES" at bounding box center [81, 33] width 44 height 6
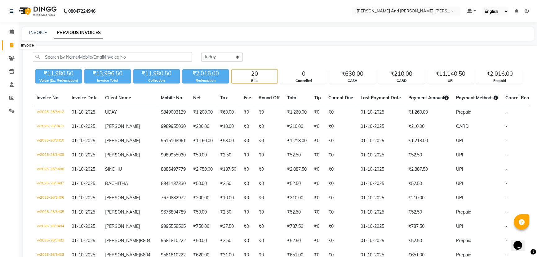
click at [8, 45] on span at bounding box center [11, 45] width 11 height 7
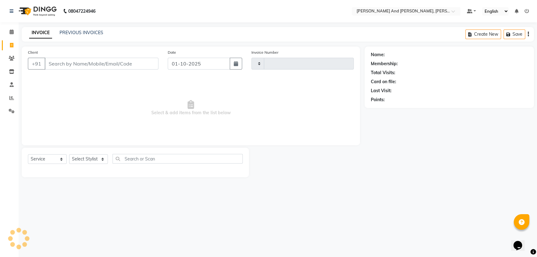
click at [8, 45] on span at bounding box center [11, 45] width 11 height 7
drag, startPoint x: 8, startPoint y: 45, endPoint x: 15, endPoint y: 43, distance: 6.6
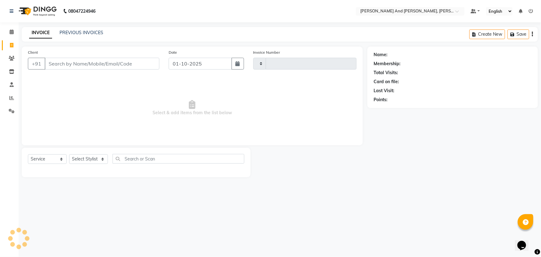
click at [9, 45] on span at bounding box center [11, 45] width 11 height 7
click at [97, 32] on link "PREVIOUS INVOICES" at bounding box center [81, 33] width 44 height 6
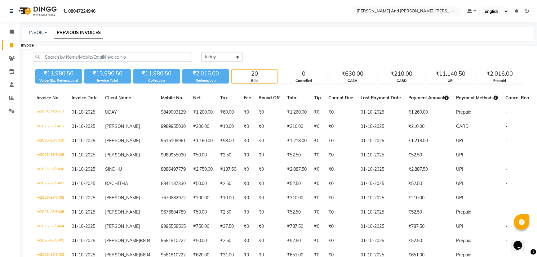
click at [11, 46] on icon at bounding box center [11, 45] width 3 height 5
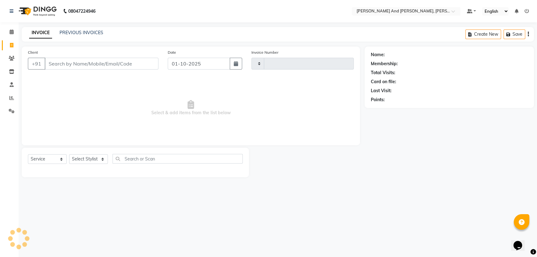
click at [11, 46] on icon at bounding box center [11, 45] width 3 height 5
select select "service"
select select "6766"
type input "3413"
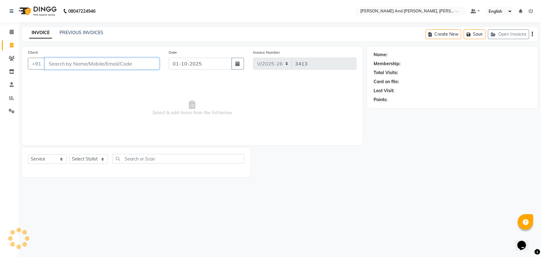
select select "P"
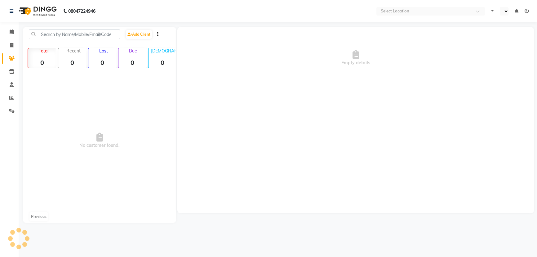
select select "en"
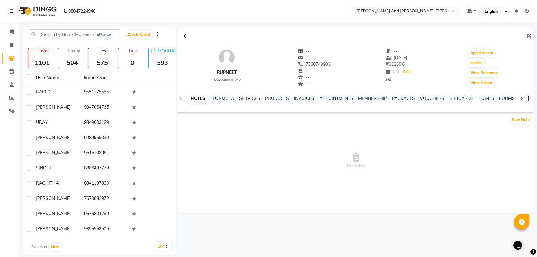
click at [252, 98] on link "SERVICES" at bounding box center [249, 98] width 21 height 6
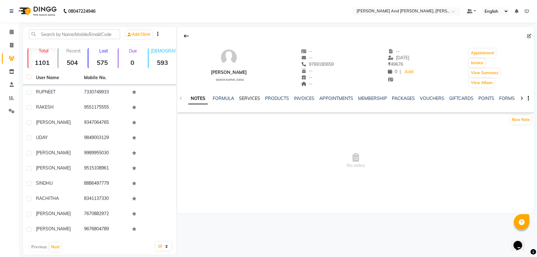
click at [246, 96] on link "SERVICES" at bounding box center [249, 98] width 21 height 6
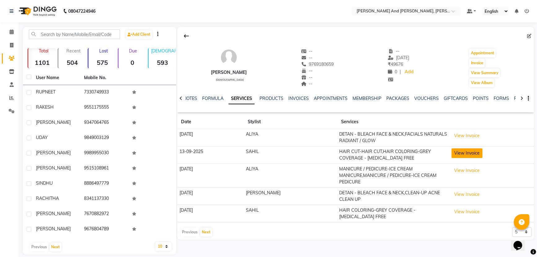
click at [461, 153] on button "View Invoice" at bounding box center [466, 153] width 31 height 10
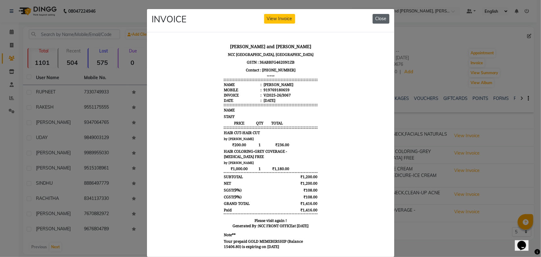
click at [382, 17] on button "Close" at bounding box center [380, 19] width 17 height 10
